Goal: Navigation & Orientation: Find specific page/section

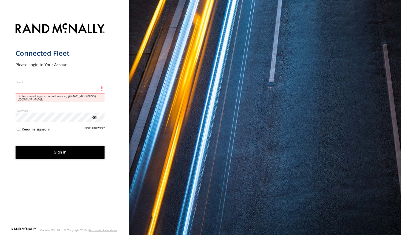
type input "**********"
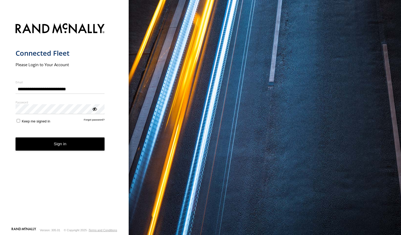
click at [73, 147] on button "Sign in" at bounding box center [60, 144] width 89 height 13
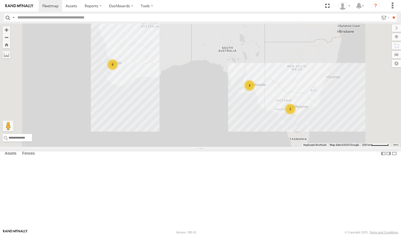
click at [0, 0] on link at bounding box center [0, 0] width 0 height 0
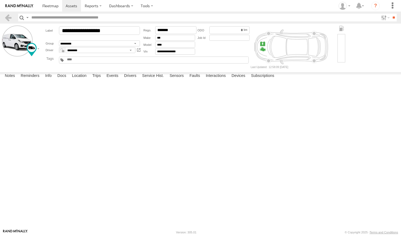
click at [0, 235] on nordpass-portal at bounding box center [0, 235] width 0 height 0
click at [15, 21] on header "Search Query Asset ID Asset Label Registration Manufacturer Model VIN Job ID" at bounding box center [200, 18] width 401 height 12
click at [73, 5] on span at bounding box center [72, 5] width 12 height 5
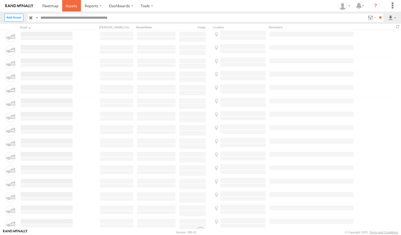
click at [62, 4] on link at bounding box center [71, 6] width 19 height 12
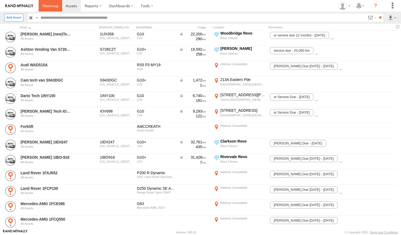
click at [53, 10] on link at bounding box center [51, 6] width 24 height 12
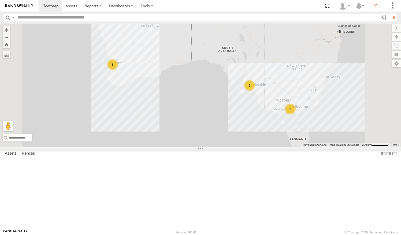
click at [0, 0] on link at bounding box center [0, 0] width 0 height 0
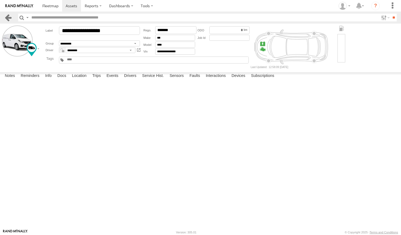
click at [6, 15] on link at bounding box center [8, 18] width 8 height 8
